Goal: Check status: Check status

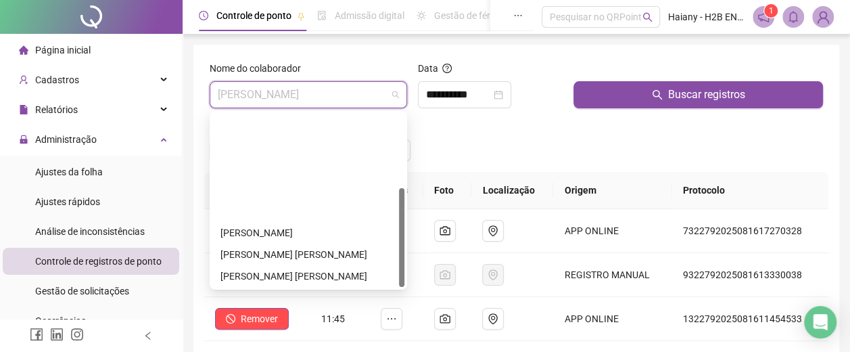
click at [329, 95] on span "[PERSON_NAME]" at bounding box center [308, 95] width 181 height 26
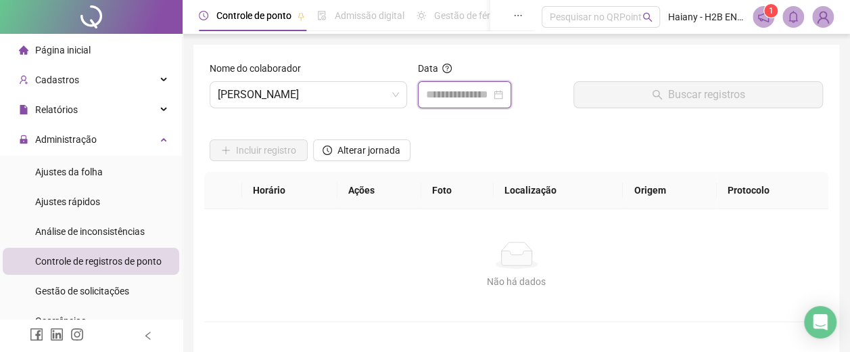
click at [446, 89] on input at bounding box center [458, 95] width 65 height 16
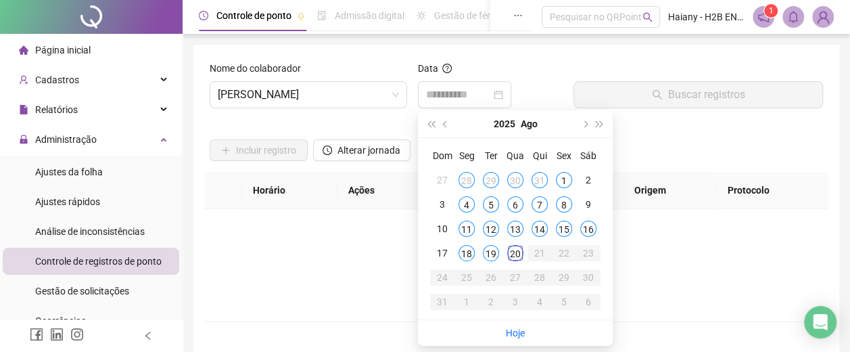
click at [590, 227] on div "16" at bounding box center [588, 229] width 16 height 16
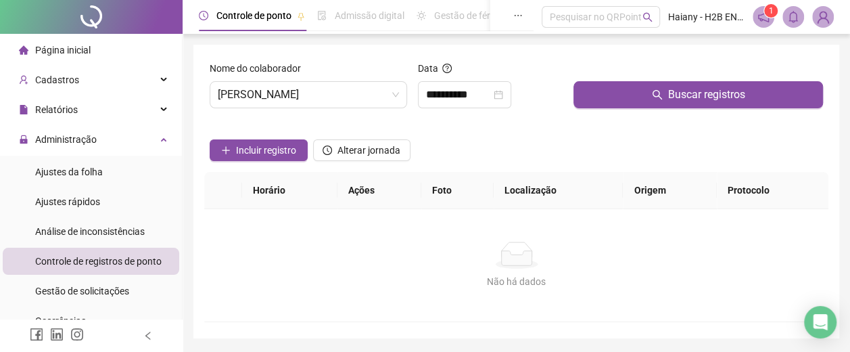
click at [607, 95] on button "Buscar registros" at bounding box center [699, 94] width 250 height 27
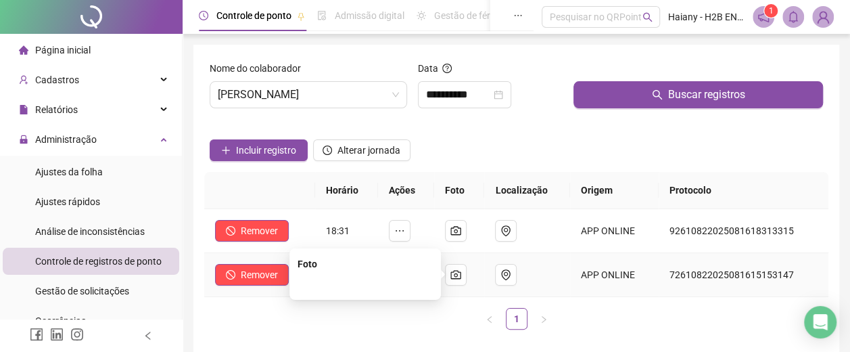
click at [459, 271] on icon "camera" at bounding box center [456, 274] width 11 height 11
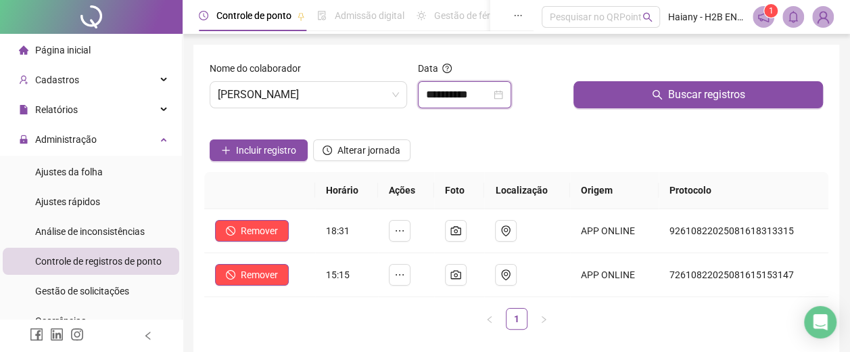
click at [467, 89] on input "**********" at bounding box center [458, 95] width 65 height 16
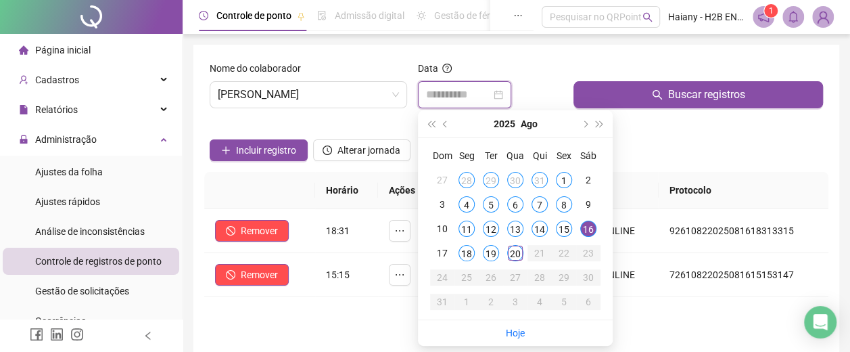
type input "**********"
click at [559, 227] on div "15" at bounding box center [564, 229] width 16 height 16
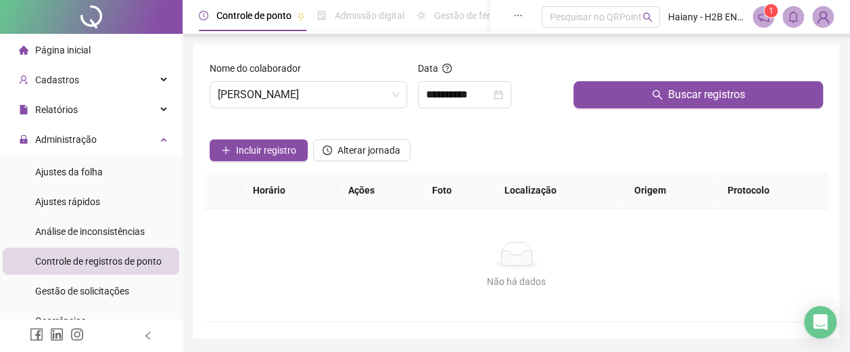
click at [620, 91] on button "Buscar registros" at bounding box center [699, 94] width 250 height 27
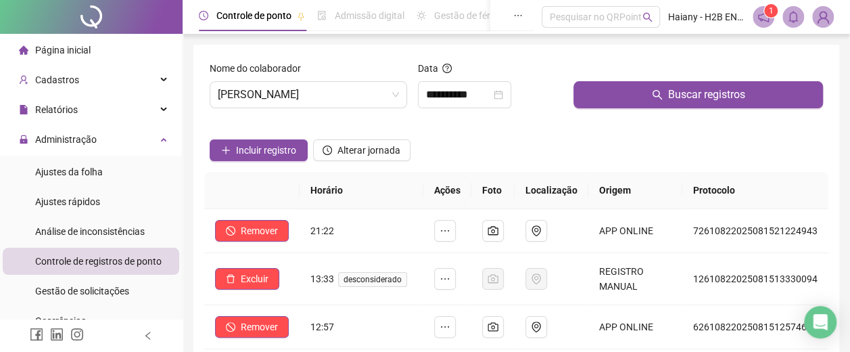
click at [318, 93] on span "[PERSON_NAME]" at bounding box center [308, 95] width 181 height 26
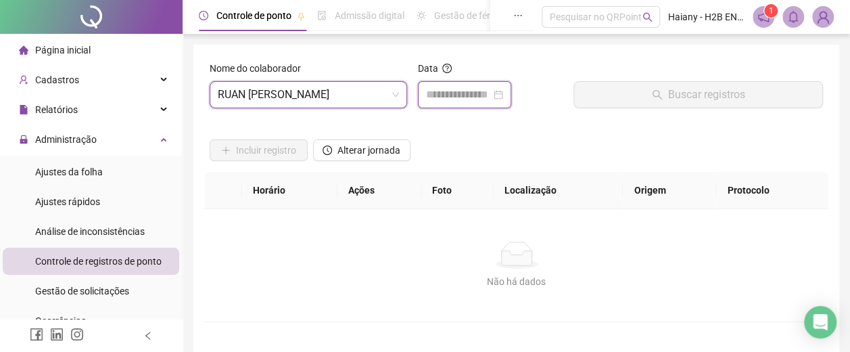
click at [464, 94] on input at bounding box center [458, 95] width 65 height 16
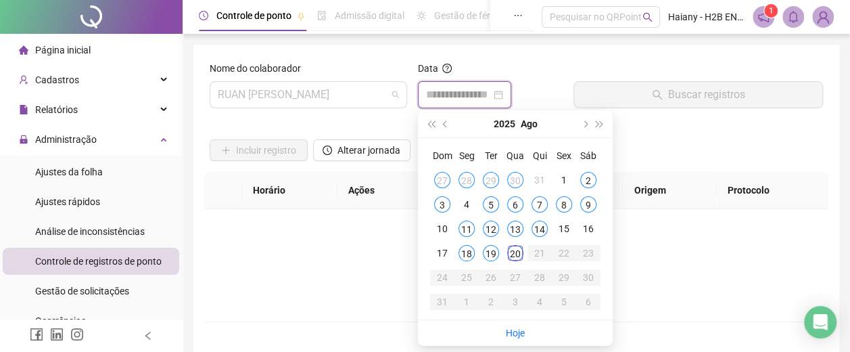
click at [352, 94] on span "RUAN [PERSON_NAME]" at bounding box center [308, 95] width 181 height 26
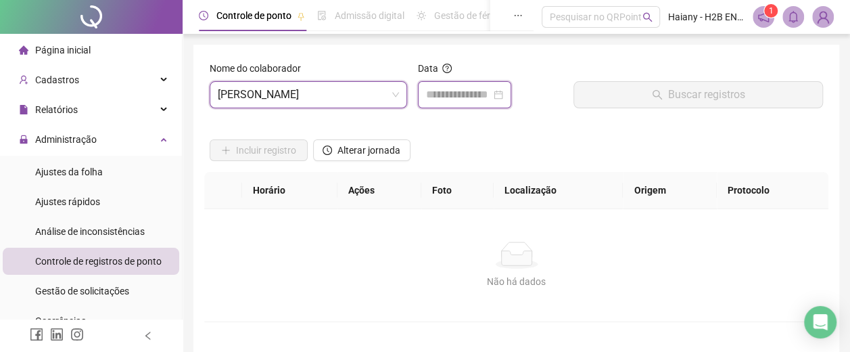
click at [488, 93] on input at bounding box center [458, 95] width 65 height 16
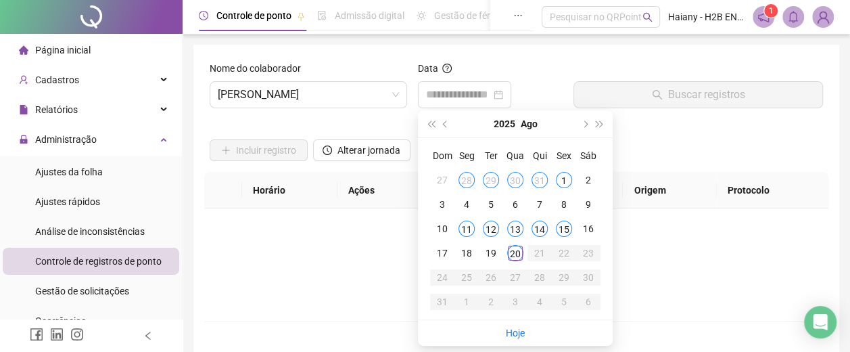
click at [313, 284] on div "Não há dados" at bounding box center [517, 281] width 592 height 15
